Goal: Task Accomplishment & Management: Manage account settings

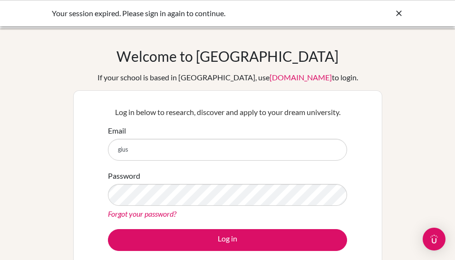
type input "[PERSON_NAME][EMAIL_ADDRESS][PERSON_NAME][DOMAIN_NAME]"
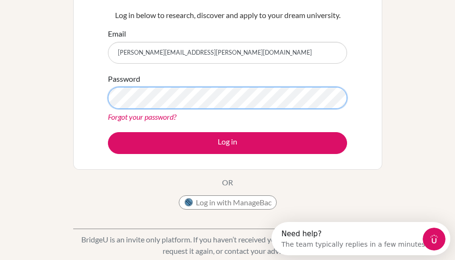
scroll to position [100, 0]
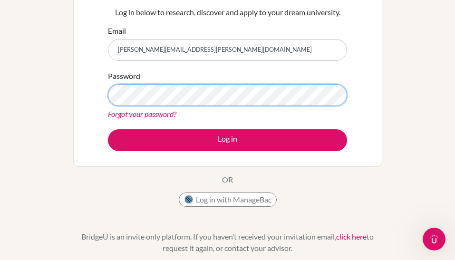
click at [44, 73] on div "Welcome to BridgeU If your school is based in China, use app.bridge-u.com.cn to…" at bounding box center [227, 103] width 455 height 311
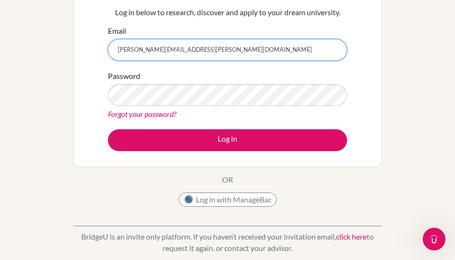
drag, startPoint x: 202, startPoint y: 48, endPoint x: 47, endPoint y: 41, distance: 155.3
click at [49, 41] on div "Welcome to BridgeU If your school is based in China, use app.bridge-u.com.cn to…" at bounding box center [227, 103] width 455 height 311
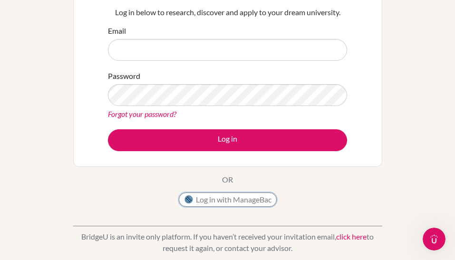
click at [222, 202] on button "Log in with ManageBac" at bounding box center [228, 200] width 98 height 14
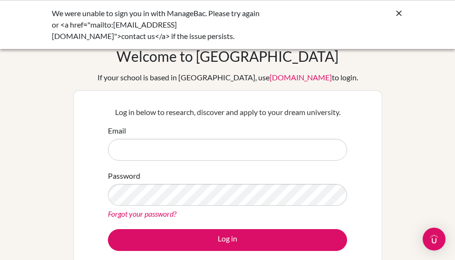
click at [390, 21] on div "We were unable to sign you in with ManageBac. Please try again or <a href="mail…" at bounding box center [228, 25] width 352 height 34
click at [412, 5] on div "We were unable to sign you in with ManageBac. Please try again or <a href="mail…" at bounding box center [227, 24] width 455 height 49
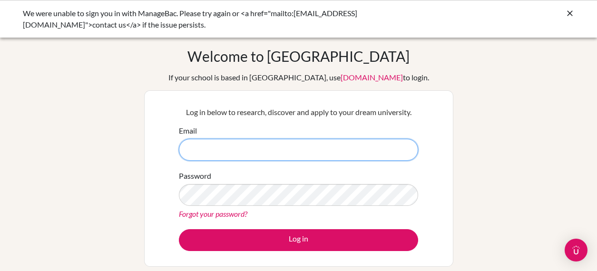
click at [232, 151] on input "Email" at bounding box center [298, 150] width 239 height 22
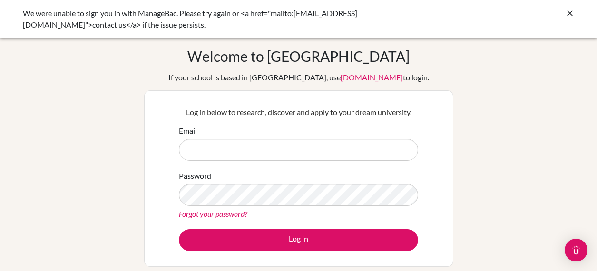
click at [224, 113] on p "Log in below to research, discover and apply to your dream university." at bounding box center [298, 112] width 239 height 11
click at [455, 15] on icon at bounding box center [570, 14] width 10 height 10
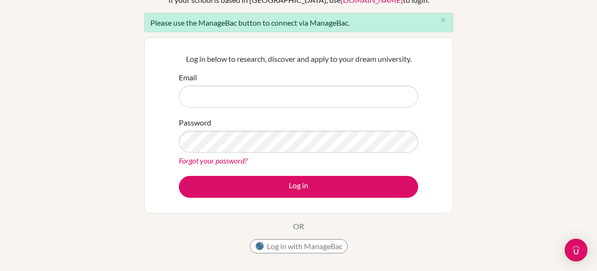
scroll to position [112, 0]
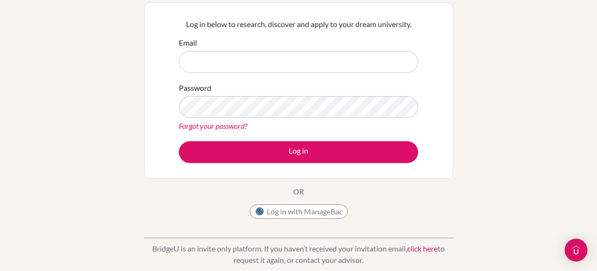
click at [310, 203] on div "Welcome to BridgeU If your school is based in China, use app.bridge-u.com.cn to…" at bounding box center [298, 79] width 309 height 288
click at [310, 212] on button "Log in with ManageBac" at bounding box center [299, 212] width 98 height 14
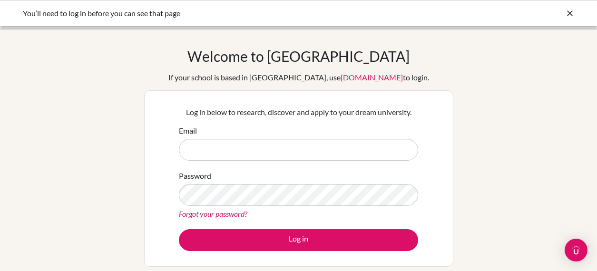
click at [568, 12] on icon at bounding box center [570, 14] width 10 height 10
type input "[PERSON_NAME][EMAIL_ADDRESS][PERSON_NAME][DOMAIN_NAME]"
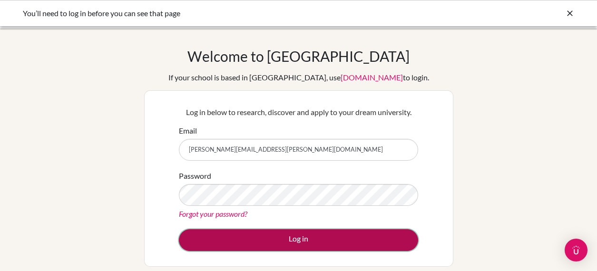
click at [266, 250] on button "Log in" at bounding box center [298, 240] width 239 height 22
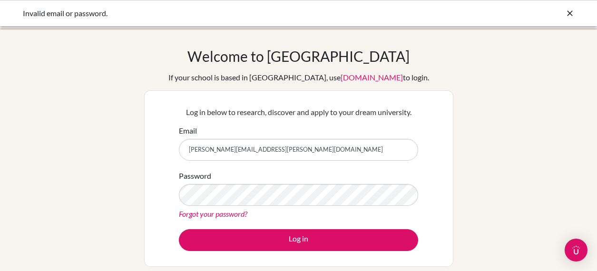
click at [572, 15] on icon at bounding box center [570, 14] width 10 height 10
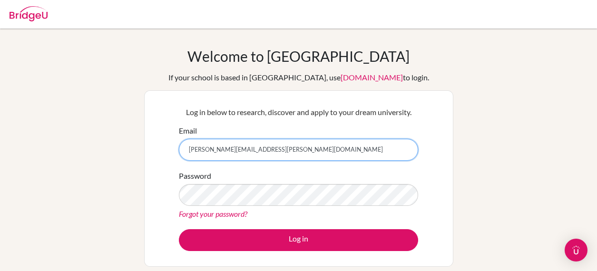
drag, startPoint x: 283, startPoint y: 154, endPoint x: 175, endPoint y: 150, distance: 108.1
click at [175, 150] on div "Log in below to research, discover and apply to your dream university. Email gi…" at bounding box center [298, 178] width 251 height 157
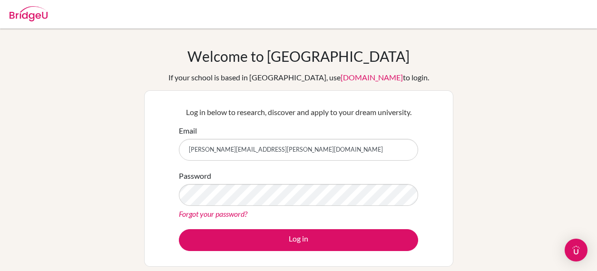
click at [113, 127] on div "Welcome to BridgeU If your school is based in China, use app.bridge-u.com.cn to…" at bounding box center [298, 203] width 597 height 311
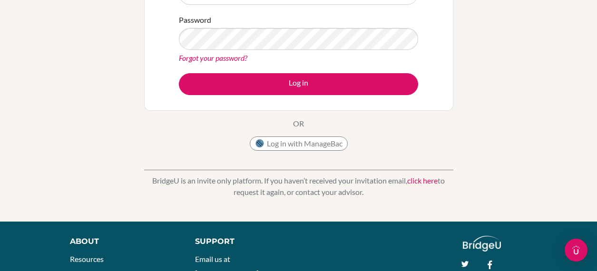
scroll to position [159, 0]
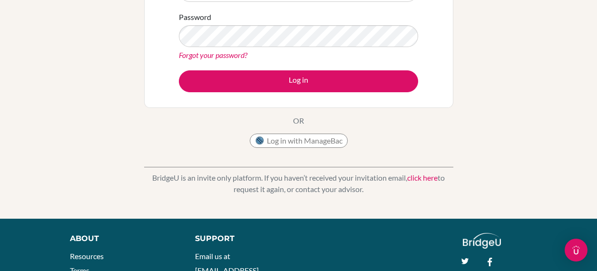
click at [199, 53] on link "Forgot your password?" at bounding box center [213, 54] width 69 height 9
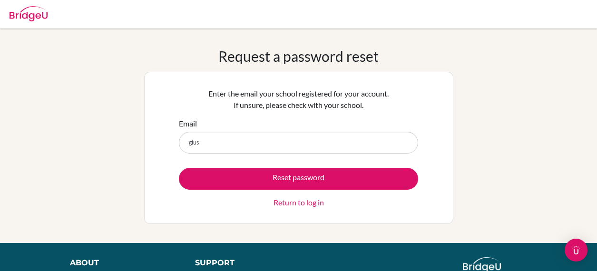
type input "[PERSON_NAME][EMAIL_ADDRESS][PERSON_NAME][DOMAIN_NAME]"
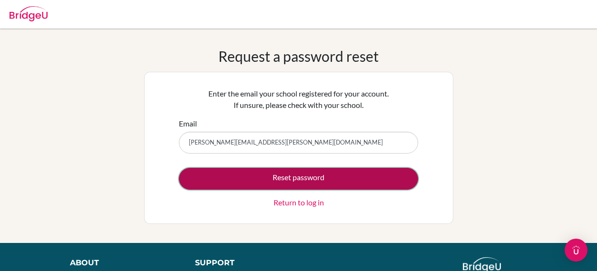
click at [247, 177] on button "Reset password" at bounding box center [298, 179] width 239 height 22
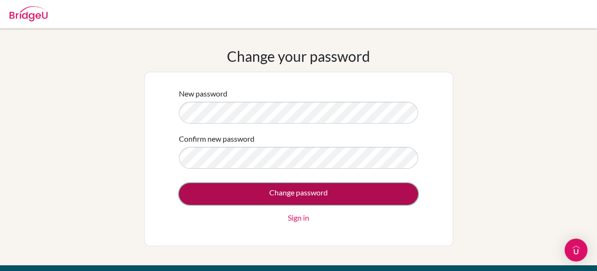
click at [259, 192] on input "Change password" at bounding box center [298, 194] width 239 height 22
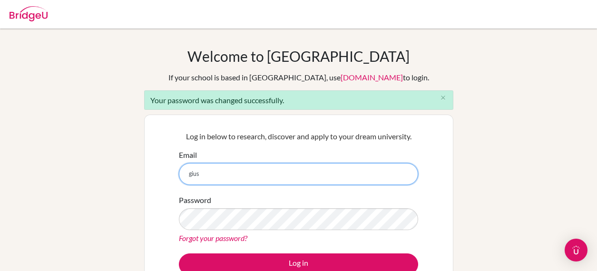
type input "[PERSON_NAME][EMAIL_ADDRESS][PERSON_NAME][DOMAIN_NAME]"
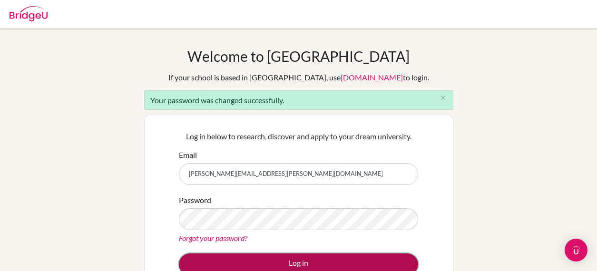
click at [276, 258] on button "Log in" at bounding box center [298, 265] width 239 height 22
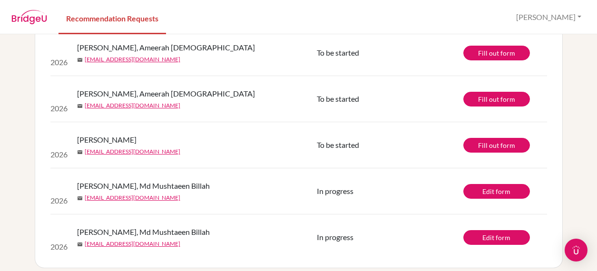
scroll to position [171, 0]
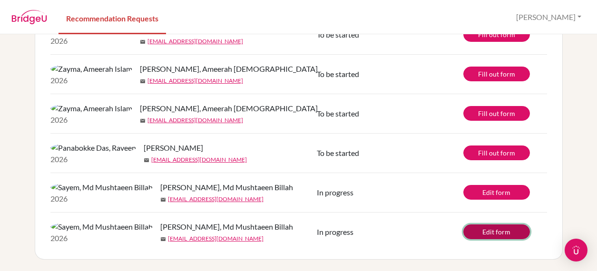
click at [483, 231] on link "Edit form" at bounding box center [496, 232] width 67 height 15
